Goal: Entertainment & Leisure: Consume media (video, audio)

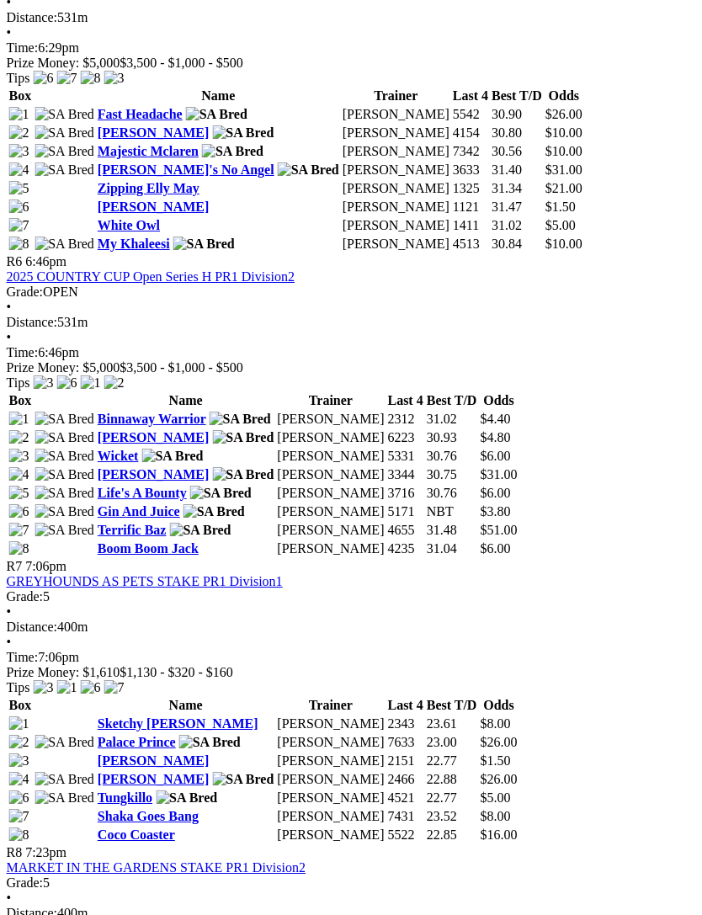
scroll to position [2067, 3]
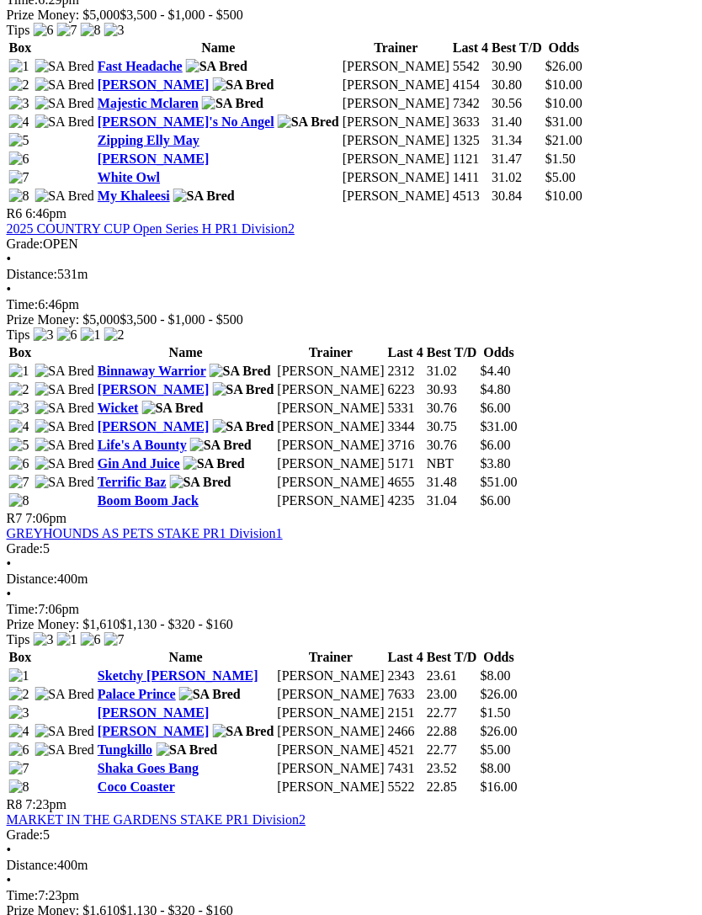
scroll to position [2121, 3]
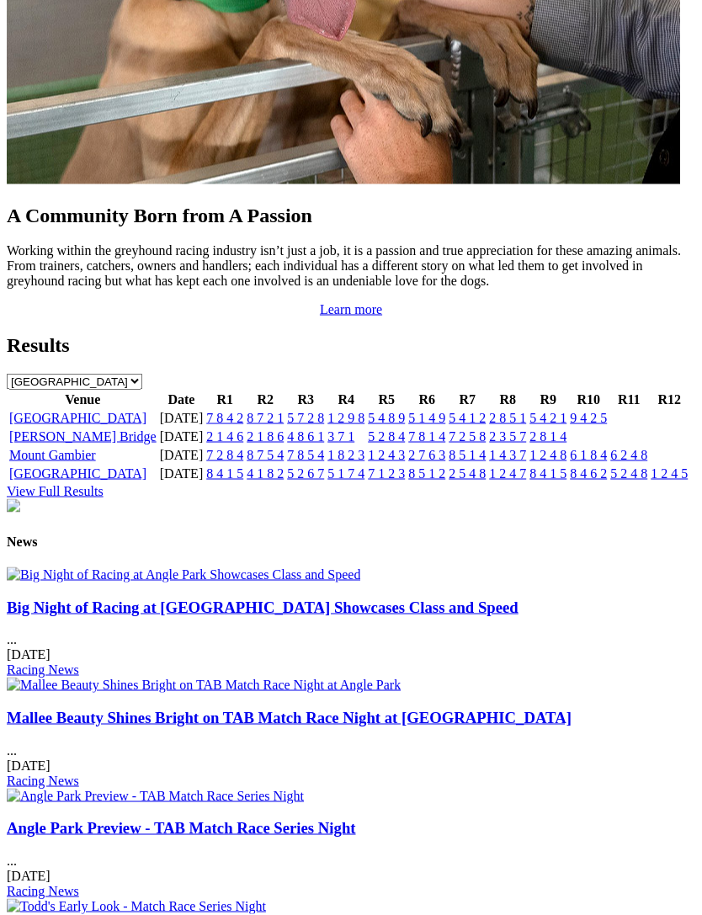
click at [52, 425] on link "[GEOGRAPHIC_DATA]" at bounding box center [77, 418] width 137 height 14
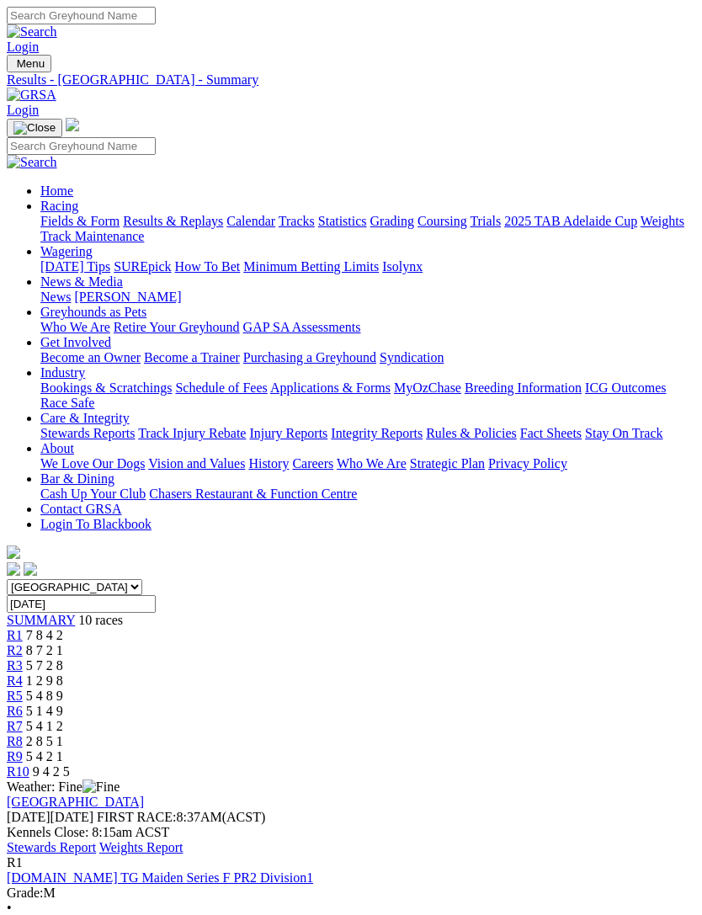
click at [23, 719] on link "R7" at bounding box center [15, 726] width 16 height 14
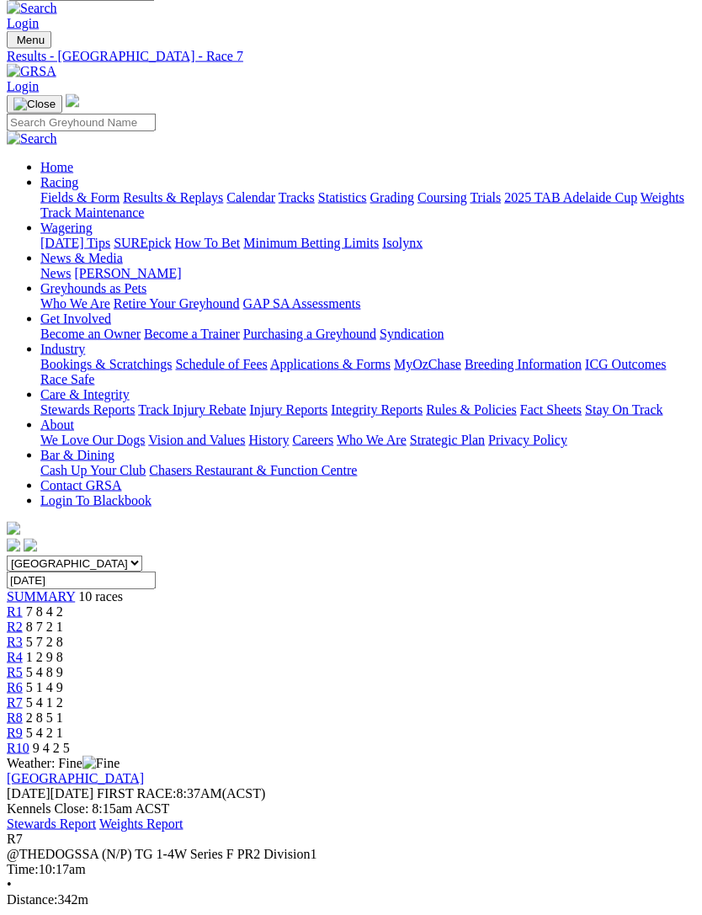
scroll to position [24, 0]
click at [78, 589] on span "10 races" at bounding box center [100, 596] width 45 height 14
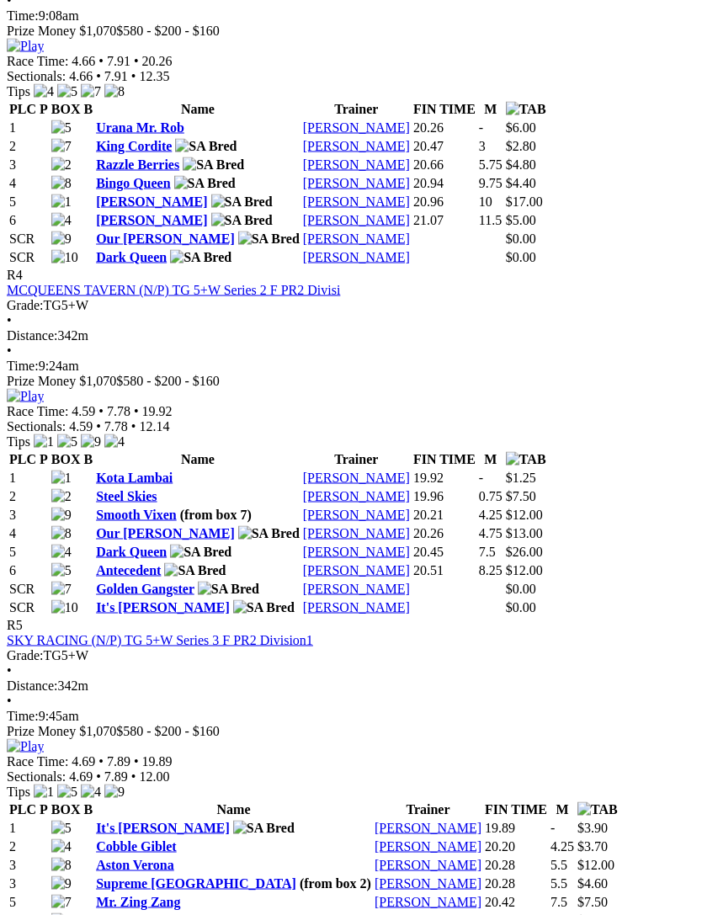
scroll to position [1645, 0]
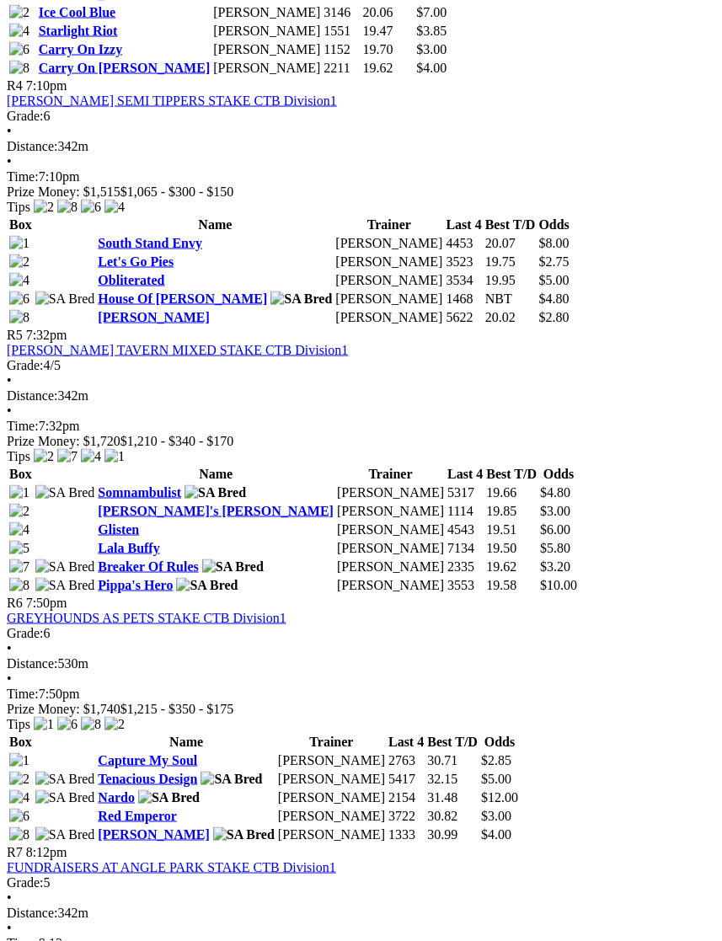
scroll to position [1587, 0]
